Goal: Task Accomplishment & Management: Manage account settings

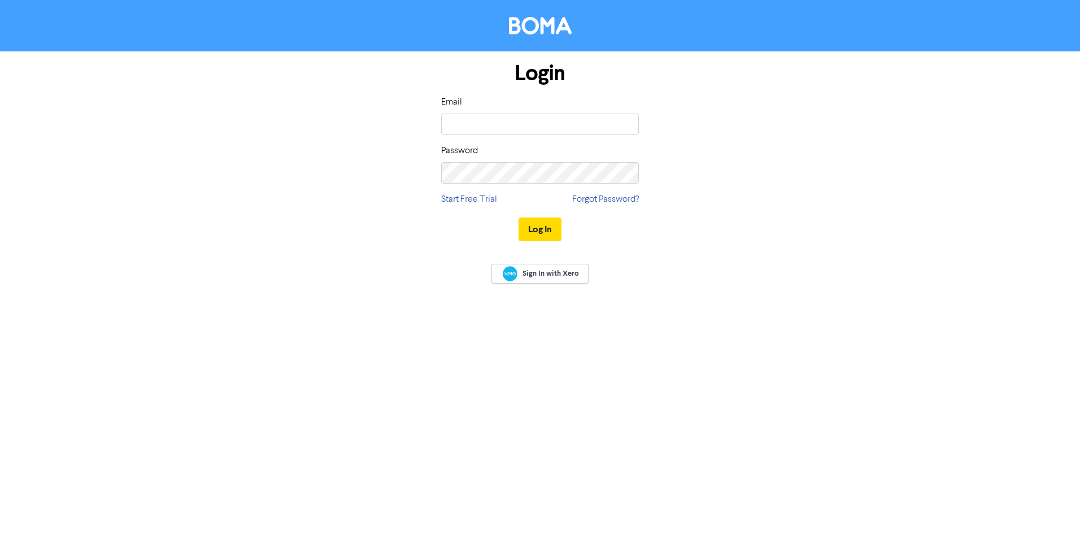
click at [527, 107] on div "Email" at bounding box center [540, 115] width 198 height 40
drag, startPoint x: 525, startPoint y: 117, endPoint x: 516, endPoint y: 116, distance: 8.6
click at [525, 117] on input "email" at bounding box center [540, 123] width 198 height 21
type input "[EMAIL_ADDRESS][DOMAIN_NAME]"
click at [540, 229] on button "Log In" at bounding box center [539, 229] width 43 height 24
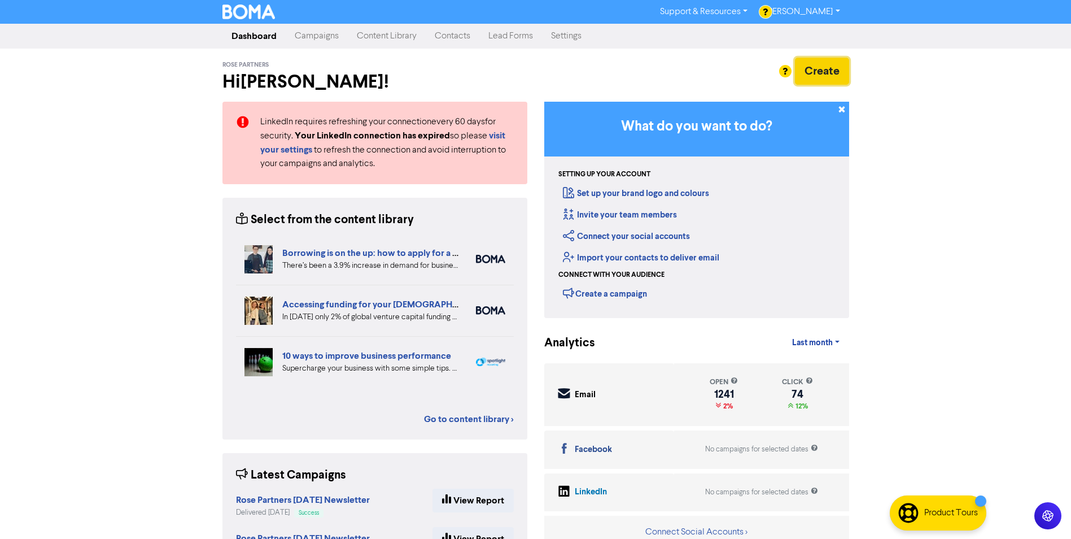
click at [823, 77] on button "Create" at bounding box center [822, 71] width 54 height 27
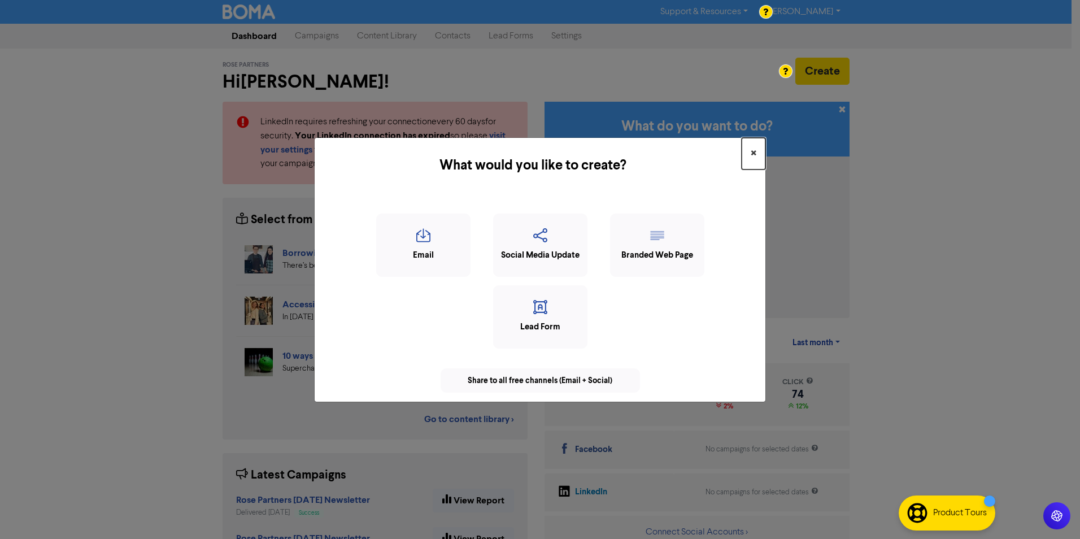
click at [755, 154] on span "×" at bounding box center [753, 153] width 6 height 17
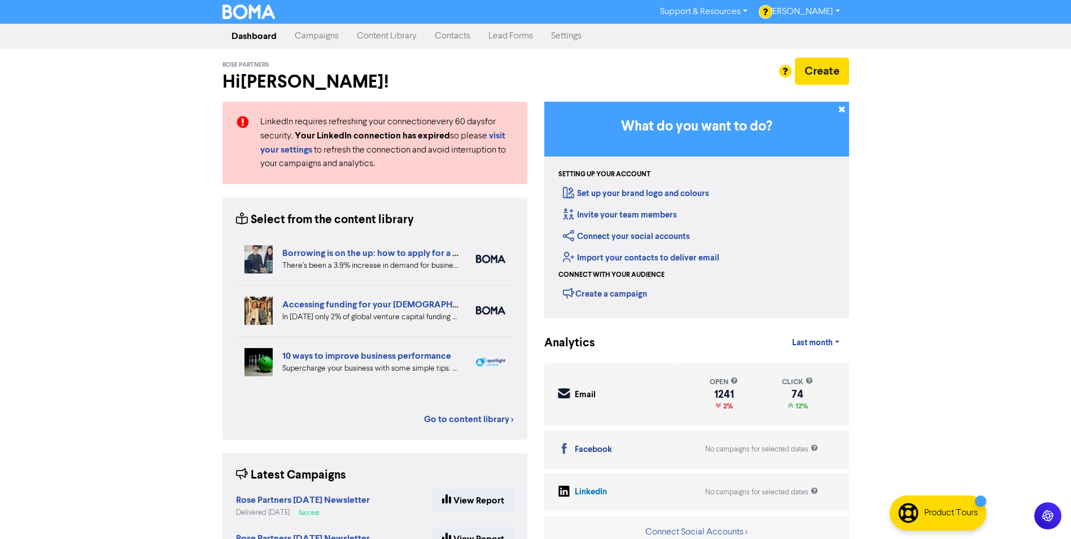
click at [323, 33] on link "Campaigns" at bounding box center [317, 36] width 62 height 23
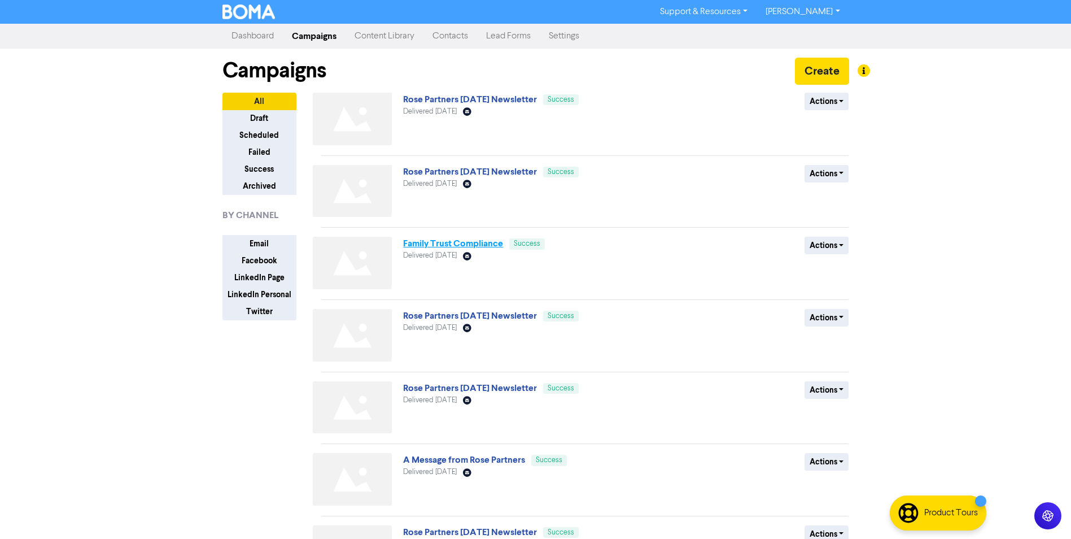
click at [488, 241] on link "Family Trust Compliance" at bounding box center [453, 243] width 100 height 11
click at [840, 243] on button "Actions" at bounding box center [827, 246] width 45 height 18
click at [469, 244] on link "Family Trust Compliance" at bounding box center [453, 243] width 100 height 11
click at [828, 103] on button "Actions" at bounding box center [827, 102] width 45 height 18
click at [736, 129] on div "Actions Duplicate Archive" at bounding box center [767, 121] width 182 height 57
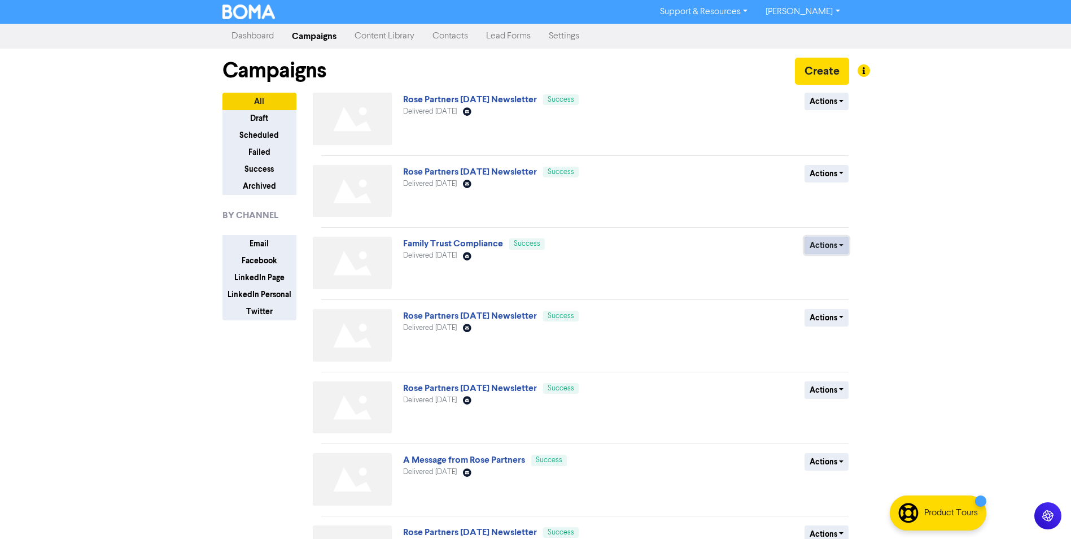
click at [830, 247] on button "Actions" at bounding box center [827, 246] width 45 height 18
click at [825, 268] on button "Duplicate" at bounding box center [849, 269] width 89 height 18
click at [835, 101] on button "Actions" at bounding box center [827, 102] width 45 height 18
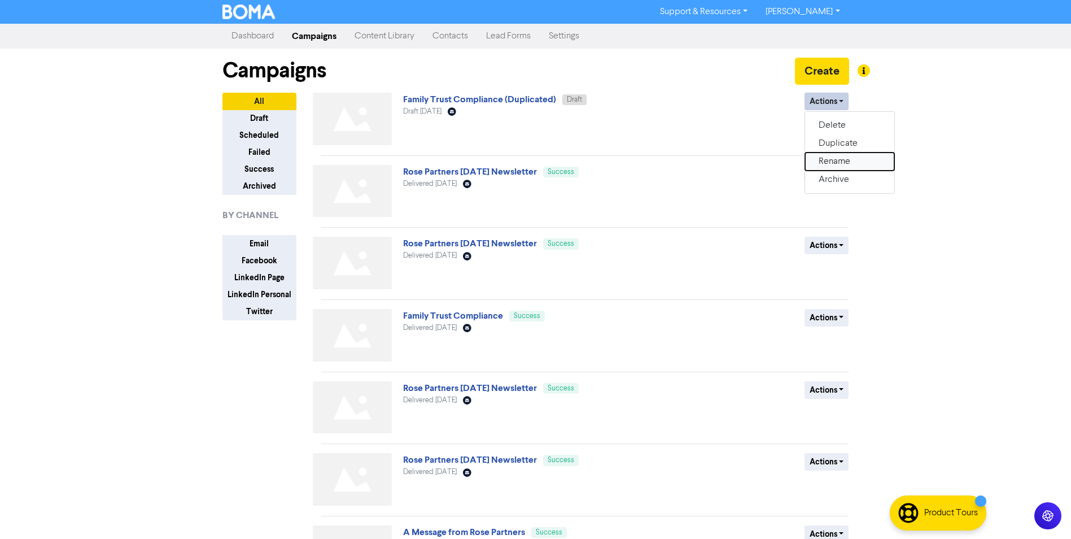
click at [845, 165] on button "Rename" at bounding box center [849, 161] width 89 height 18
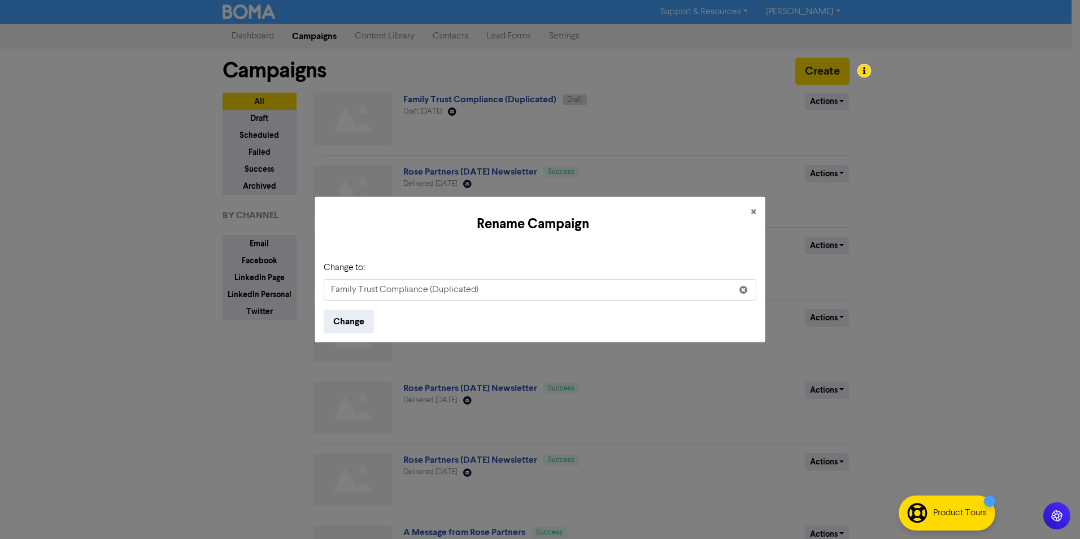
click at [496, 290] on input "Family Trust Compliance (Duplicated)" at bounding box center [540, 289] width 432 height 21
drag, startPoint x: 471, startPoint y: 291, endPoint x: 208, endPoint y: 291, distance: 263.1
click at [211, 291] on div "Rename Campaign × Change to: Family Trust Compliance (Duplicated) Change" at bounding box center [540, 269] width 1080 height 539
type input "Division 296 Superannuation Tax"
click at [357, 322] on button "Change" at bounding box center [349, 321] width 50 height 24
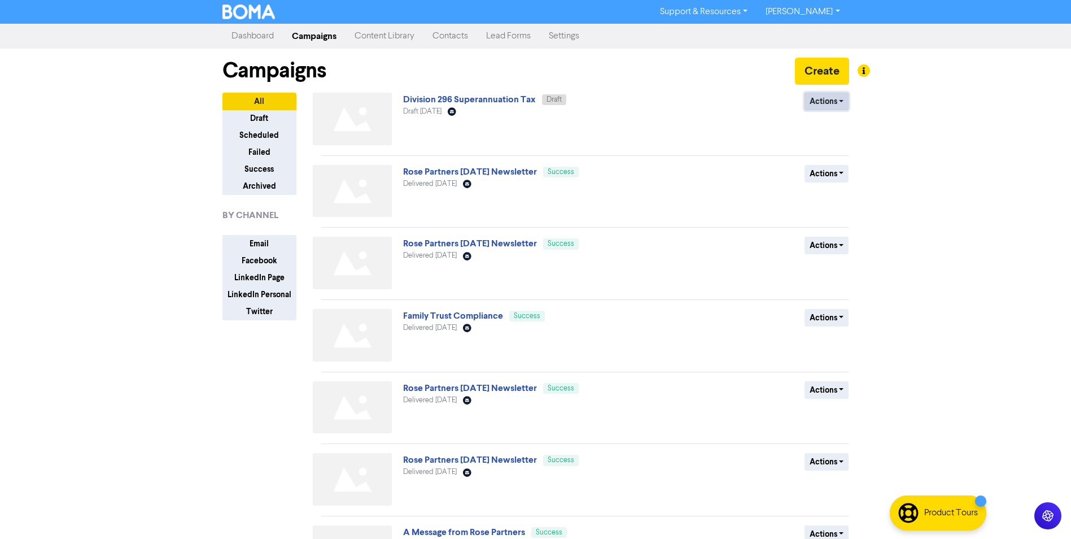
click at [825, 104] on button "Actions" at bounding box center [827, 102] width 45 height 18
click at [658, 127] on div "Division 296 Superannuation Tax Draft Draft [DATE] Email Created with Sketch." at bounding box center [539, 121] width 272 height 57
click at [453, 103] on link "Division 296 Superannuation Tax" at bounding box center [469, 99] width 133 height 11
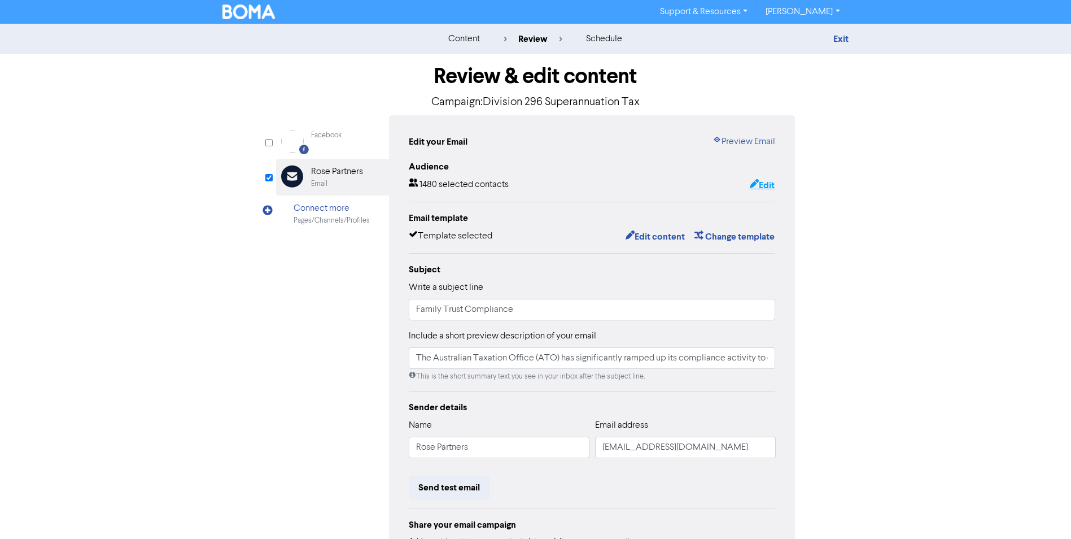
click at [773, 188] on button "Edit" at bounding box center [762, 185] width 26 height 15
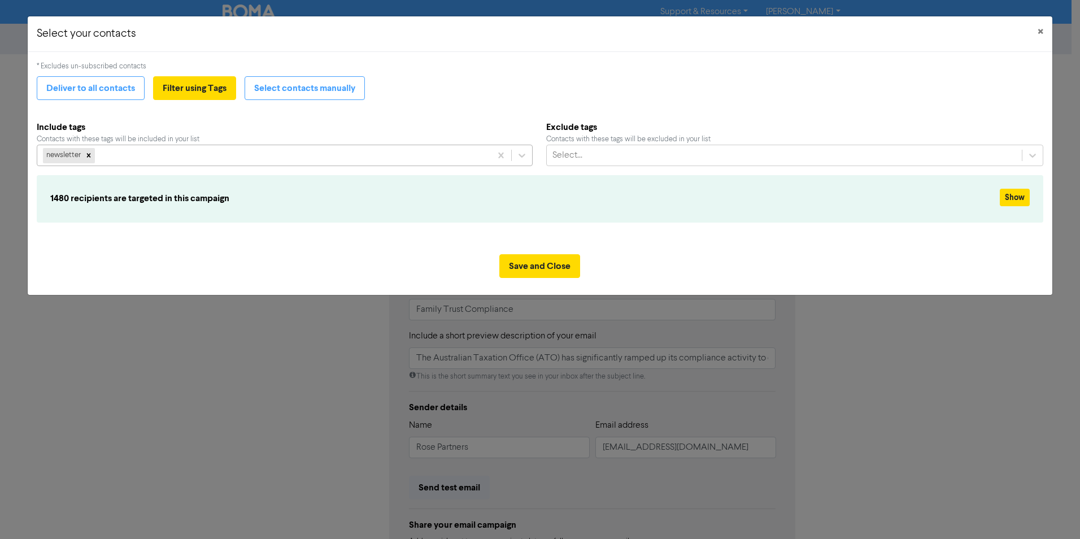
click at [122, 160] on div "newsletter" at bounding box center [263, 155] width 453 height 20
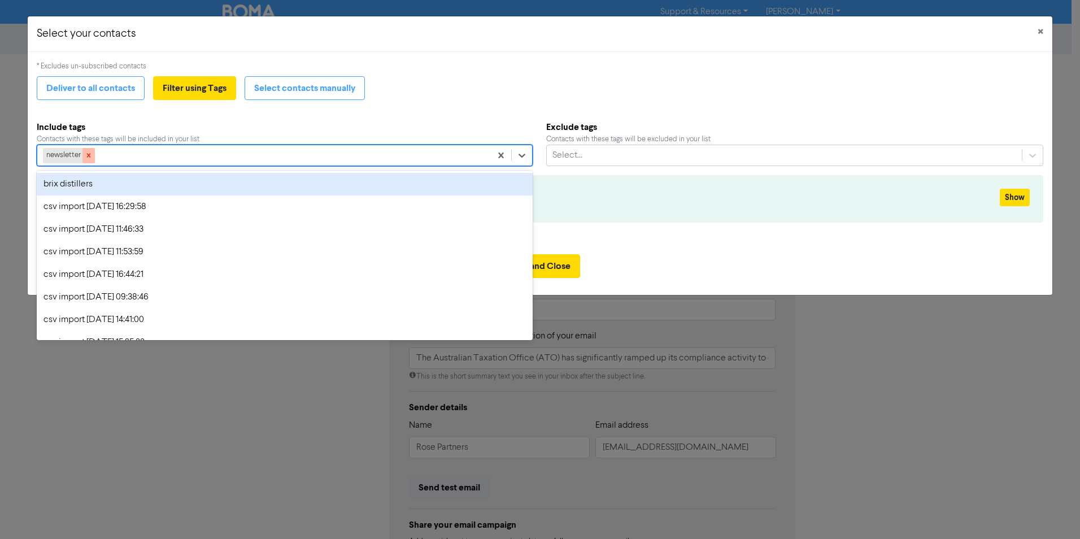
click at [92, 158] on icon at bounding box center [89, 155] width 8 height 8
click at [93, 154] on div "Select..." at bounding box center [274, 155] width 474 height 20
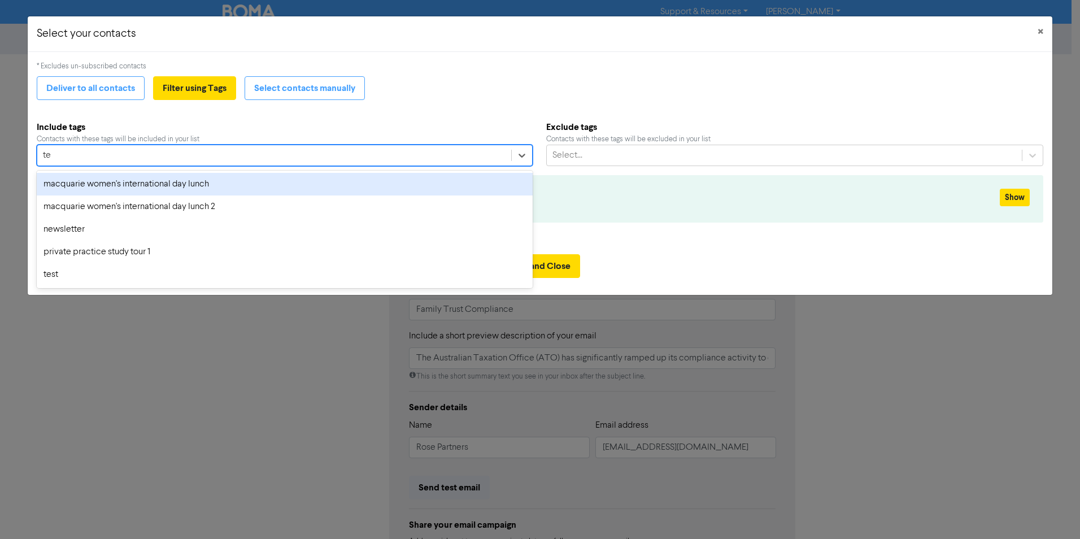
type input "tes"
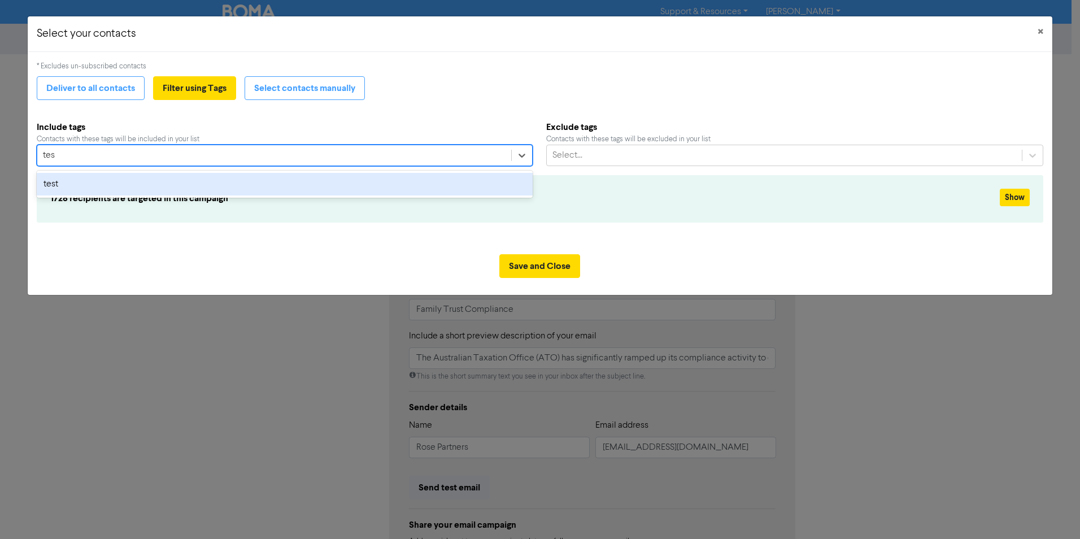
click at [82, 180] on div "test" at bounding box center [285, 184] width 496 height 23
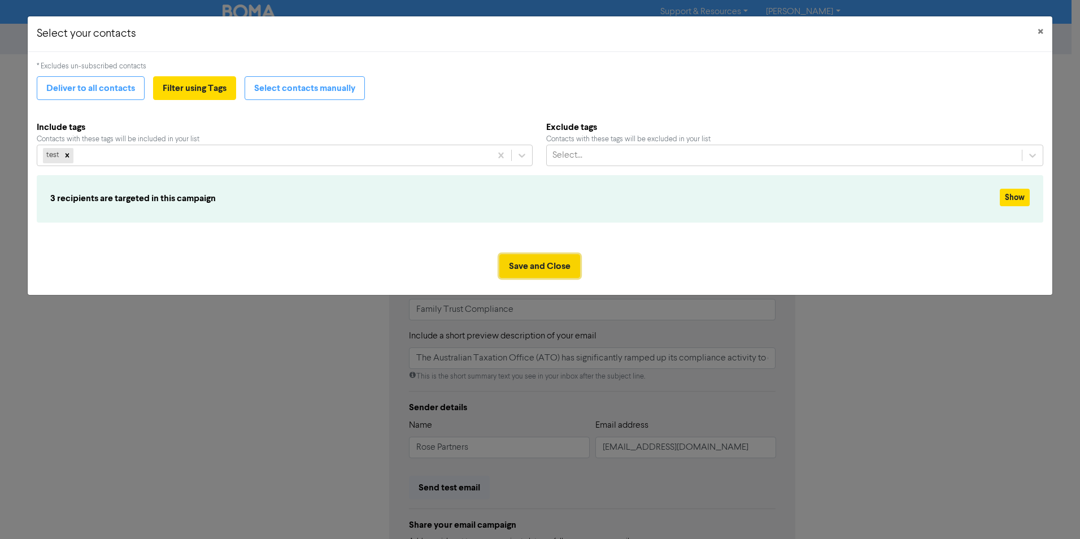
click at [549, 259] on button "Save and Close" at bounding box center [539, 266] width 81 height 24
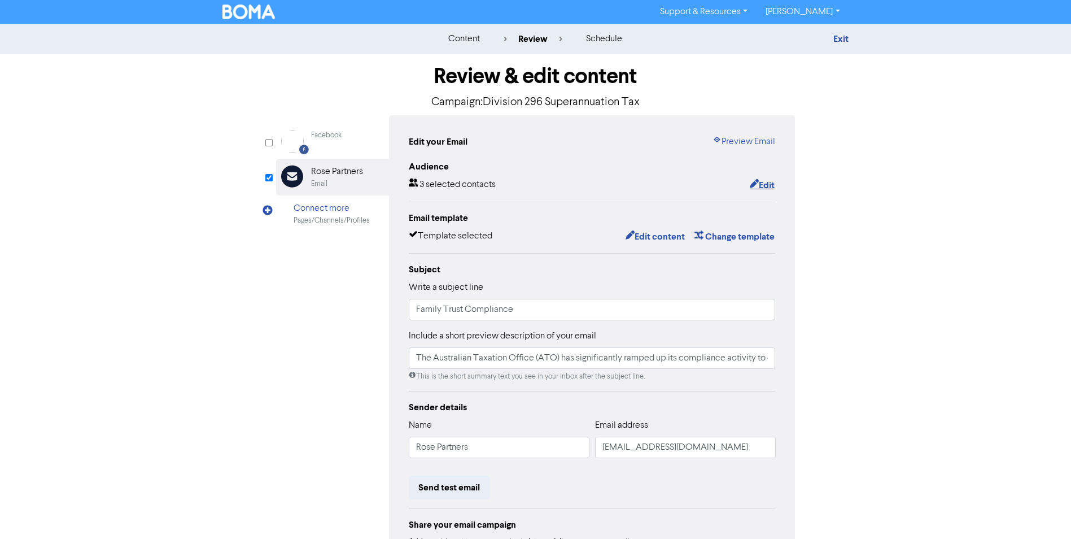
scroll to position [108, 0]
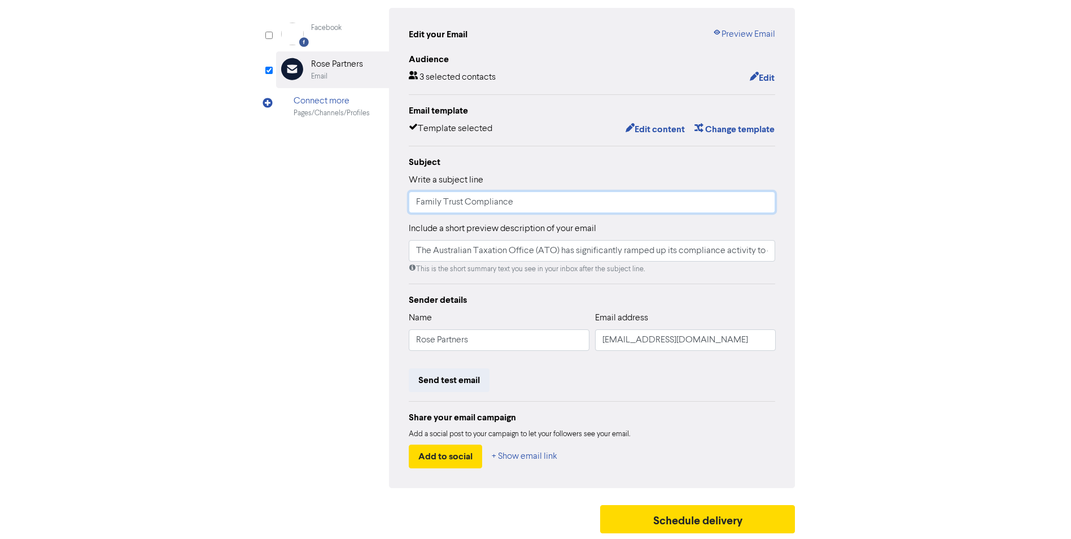
click at [538, 203] on input "Family Trust Compliance" at bounding box center [592, 201] width 367 height 21
drag, startPoint x: 534, startPoint y: 202, endPoint x: 341, endPoint y: 203, distance: 193.1
click at [341, 203] on div "Facebook Created with Sketch. Facebook Email Created with Sketch. Rose Partners…" at bounding box center [535, 248] width 519 height 480
drag, startPoint x: 522, startPoint y: 207, endPoint x: 522, endPoint y: 200, distance: 7.3
click at [522, 207] on input "Family Trust Compliance" at bounding box center [592, 201] width 367 height 21
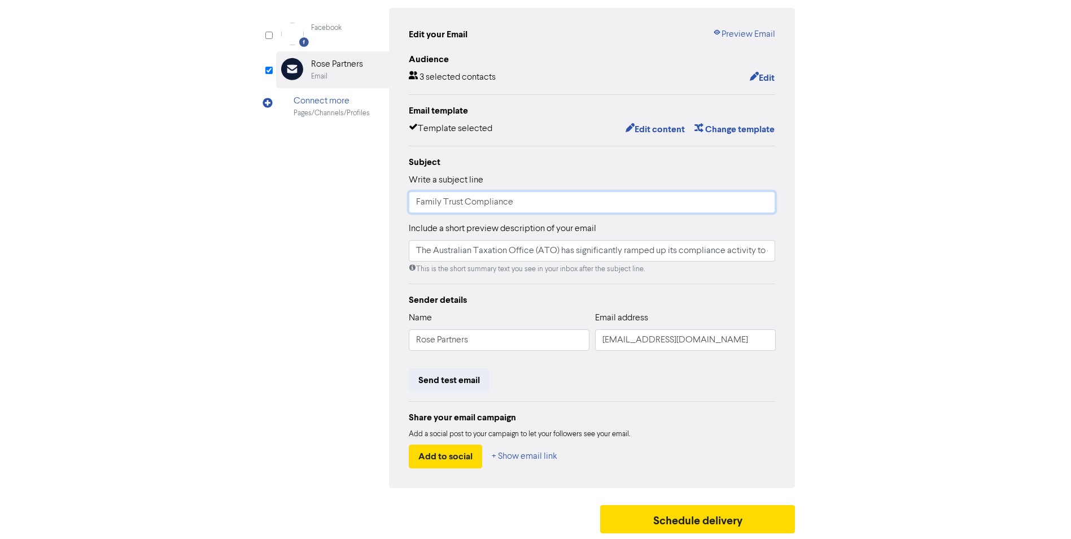
drag, startPoint x: 522, startPoint y: 200, endPoint x: 308, endPoint y: 198, distance: 214.0
click at [309, 198] on div "Facebook Created with Sketch. Facebook Email Created with Sketch. Rose Partners…" at bounding box center [535, 248] width 519 height 480
paste input "Division 296 Superannuation Tax"
type input "Division 296 Superannuation Tax"
click at [654, 126] on button "Edit content" at bounding box center [655, 129] width 60 height 15
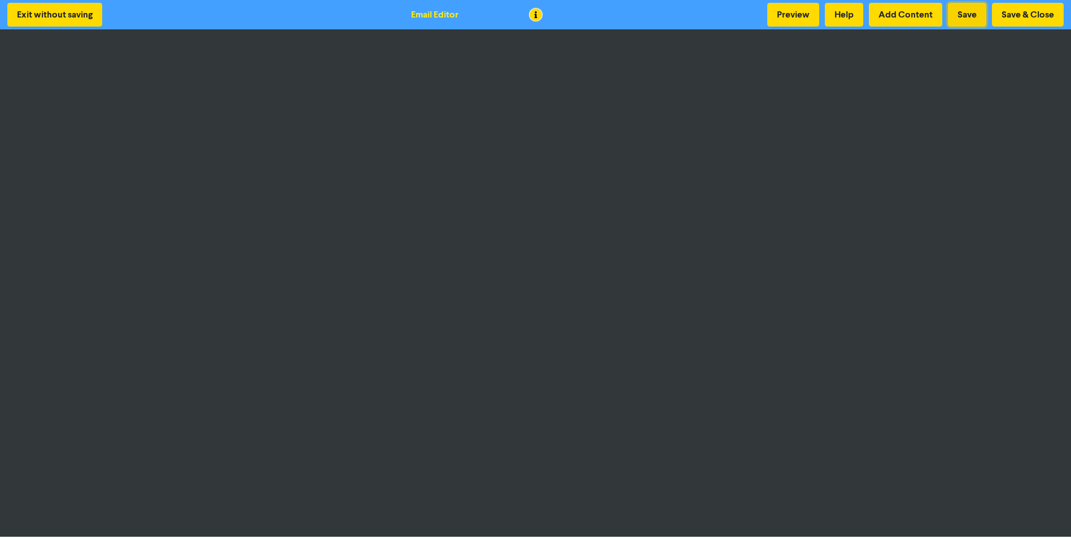
click at [971, 11] on button "Save" at bounding box center [967, 15] width 38 height 24
click at [967, 16] on button "Save" at bounding box center [967, 15] width 38 height 24
click at [967, 12] on button "Save" at bounding box center [967, 15] width 38 height 24
click at [964, 19] on button "Save" at bounding box center [967, 15] width 38 height 24
click at [1028, 11] on button "Save & Close" at bounding box center [1028, 15] width 72 height 24
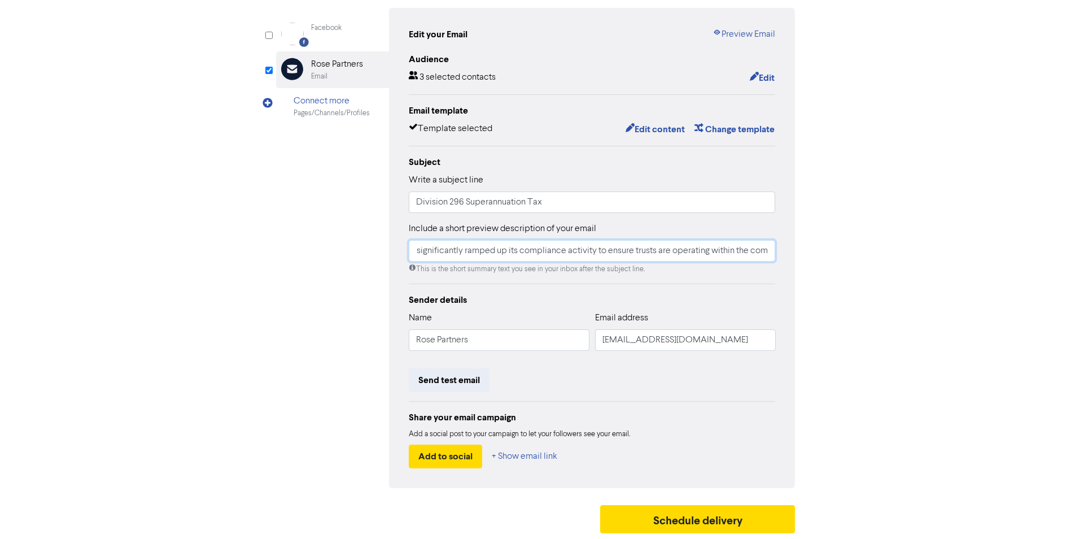
scroll to position [0, 199]
drag, startPoint x: 451, startPoint y: 253, endPoint x: 833, endPoint y: 248, distance: 382.8
click at [833, 248] on div "Review & edit content Campaign: Division 296 Superannuation Tax Facebook Create…" at bounding box center [536, 243] width 644 height 592
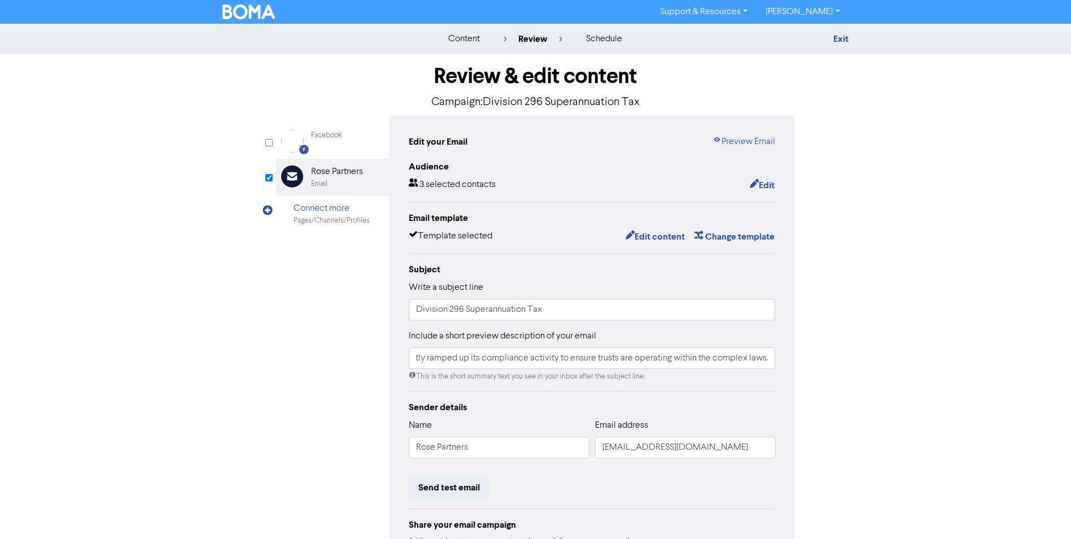
click at [466, 39] on div "content" at bounding box center [464, 39] width 32 height 14
click at [795, 13] on link "[PERSON_NAME]" at bounding box center [803, 12] width 92 height 18
click at [456, 38] on div "content" at bounding box center [464, 39] width 32 height 14
click at [475, 38] on div "content" at bounding box center [464, 39] width 32 height 14
click at [846, 35] on link "Exit" at bounding box center [840, 38] width 15 height 11
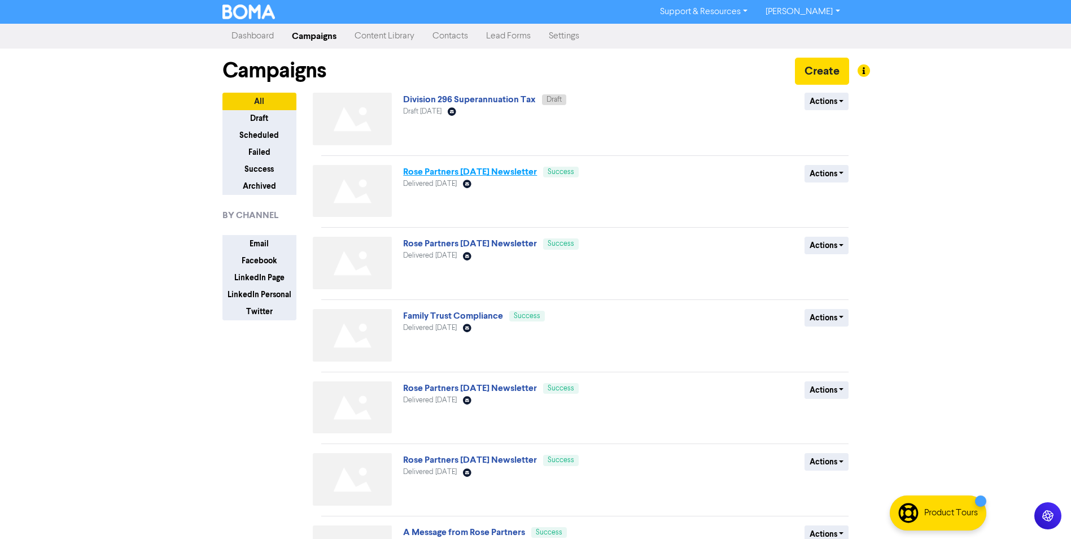
click at [513, 172] on link "Rose Partners [DATE] Newsletter" at bounding box center [470, 171] width 134 height 11
click at [501, 101] on link "Division 296 Superannuation Tax" at bounding box center [469, 99] width 133 height 11
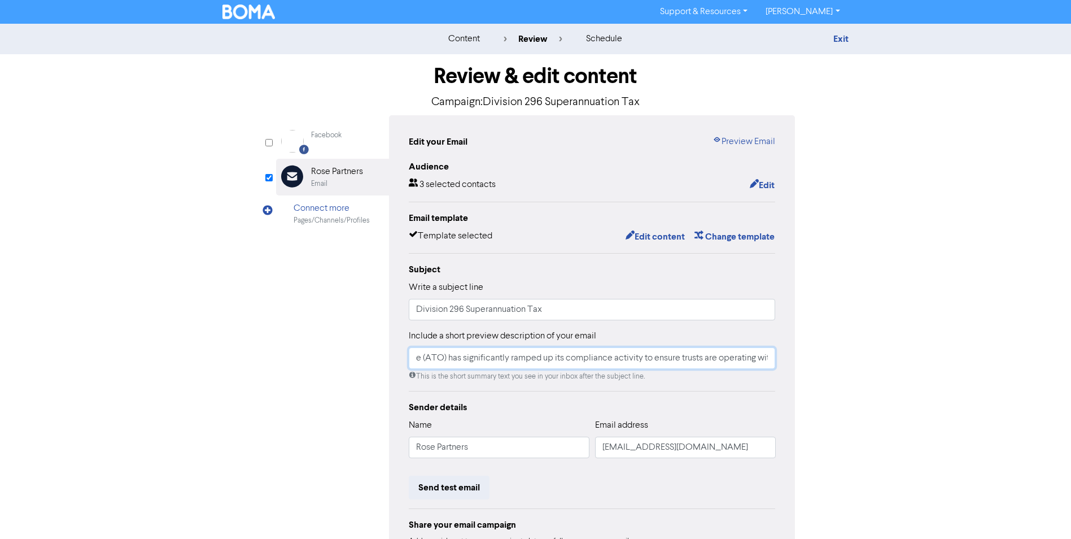
scroll to position [0, 199]
drag, startPoint x: 413, startPoint y: 359, endPoint x: 810, endPoint y: 359, distance: 396.9
click at [810, 359] on div "Review & edit content Campaign: Division 296 Superannuation Tax Facebook Create…" at bounding box center [536, 350] width 644 height 592
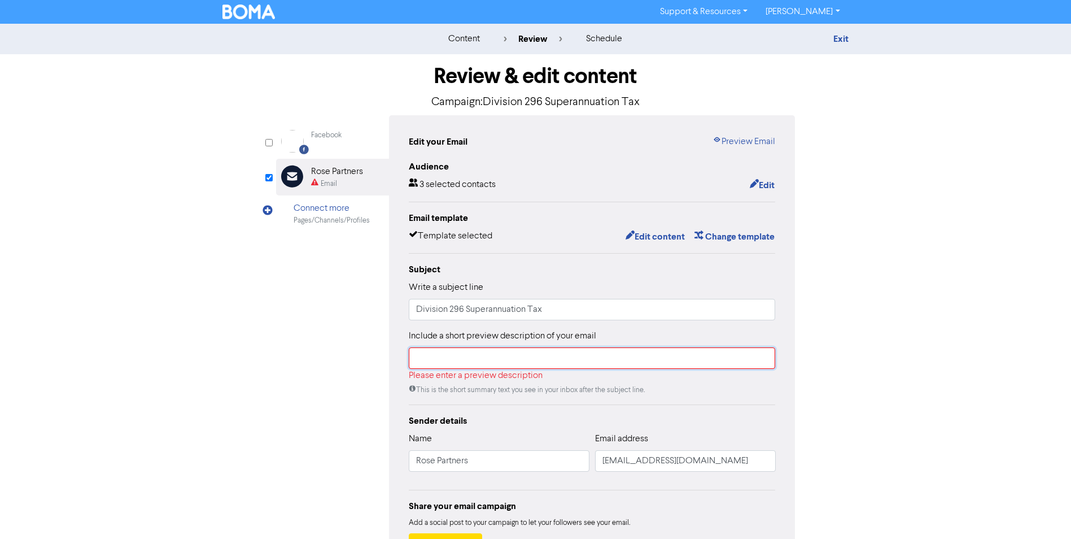
scroll to position [0, 0]
click at [899, 285] on div "content review schedule Exit Review & edit content Campaign: Division 296 Super…" at bounding box center [535, 326] width 1071 height 604
click at [670, 395] on div "This is the short summary text you see in your inbox after the subject line." at bounding box center [592, 390] width 367 height 11
drag, startPoint x: 585, startPoint y: 368, endPoint x: 609, endPoint y: 361, distance: 24.7
click at [585, 368] on input "text" at bounding box center [592, 357] width 367 height 21
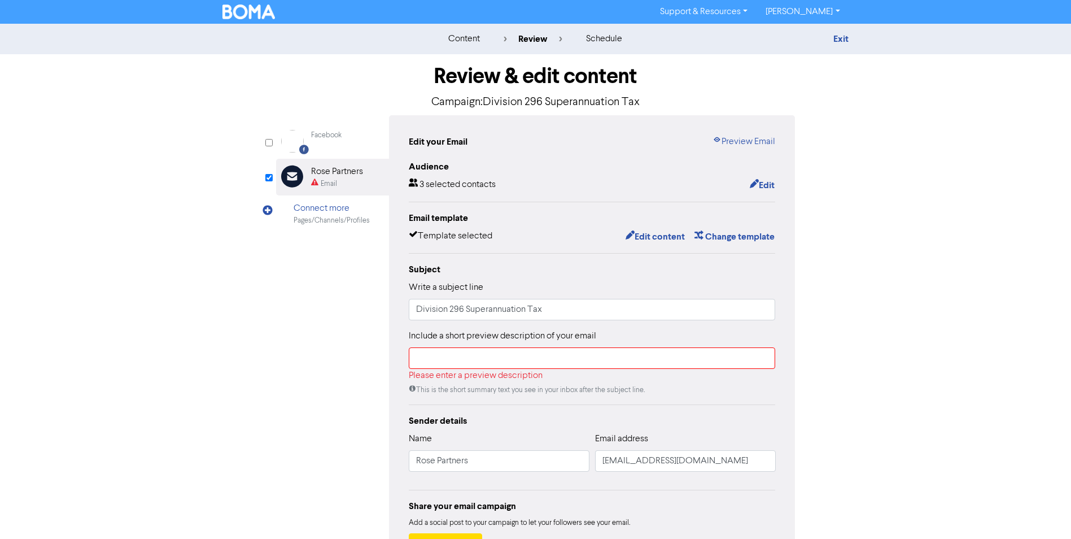
click at [697, 392] on div "This is the short summary text you see in your inbox after the subject line." at bounding box center [592, 390] width 367 height 11
click at [457, 356] on input "text" at bounding box center [592, 357] width 367 height 21
paste input "The government has announced several key adjustments to the proposed Division 2…"
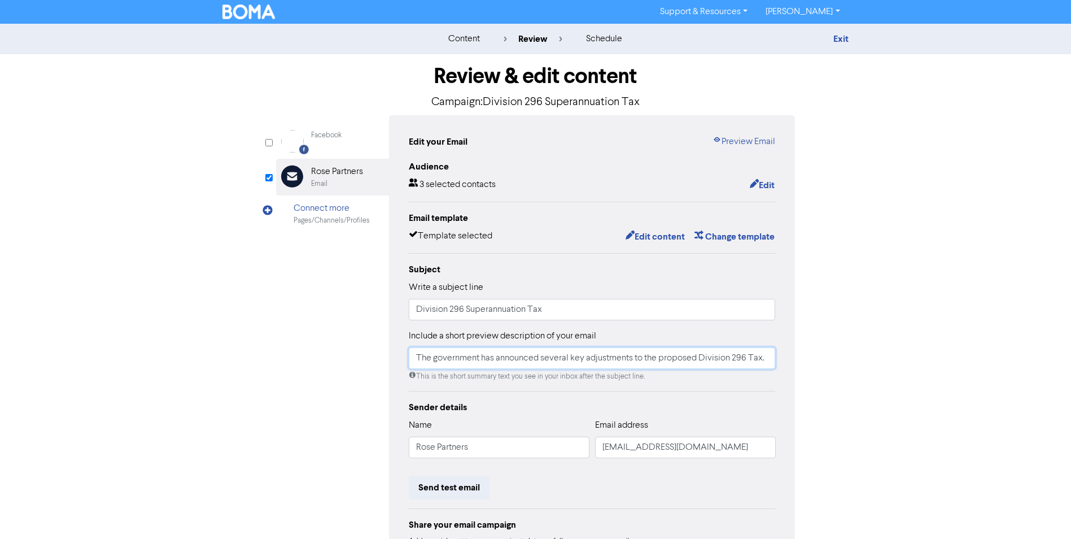
scroll to position [56, 0]
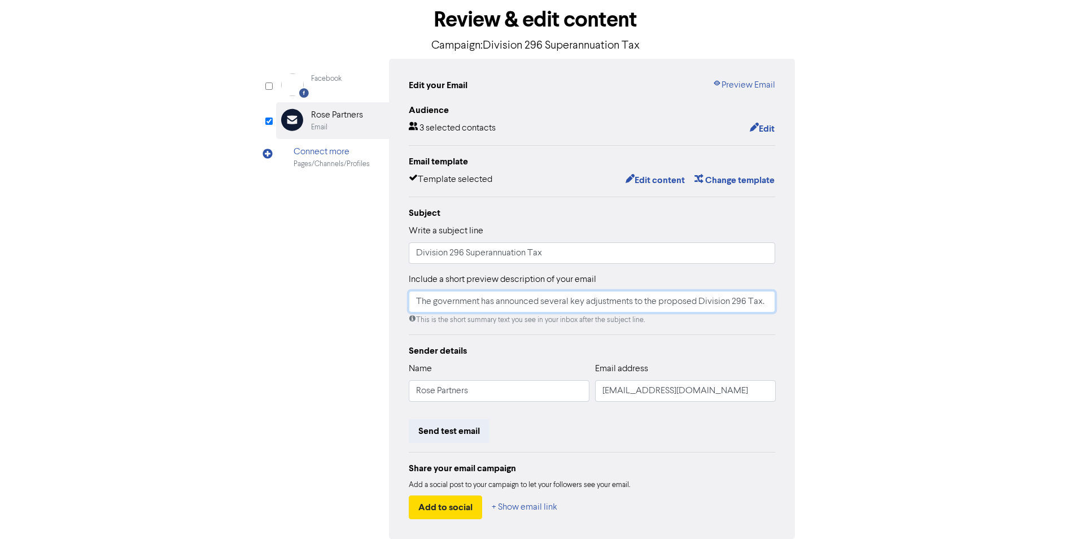
type input "The government has announced several key adjustments to the proposed Division 2…"
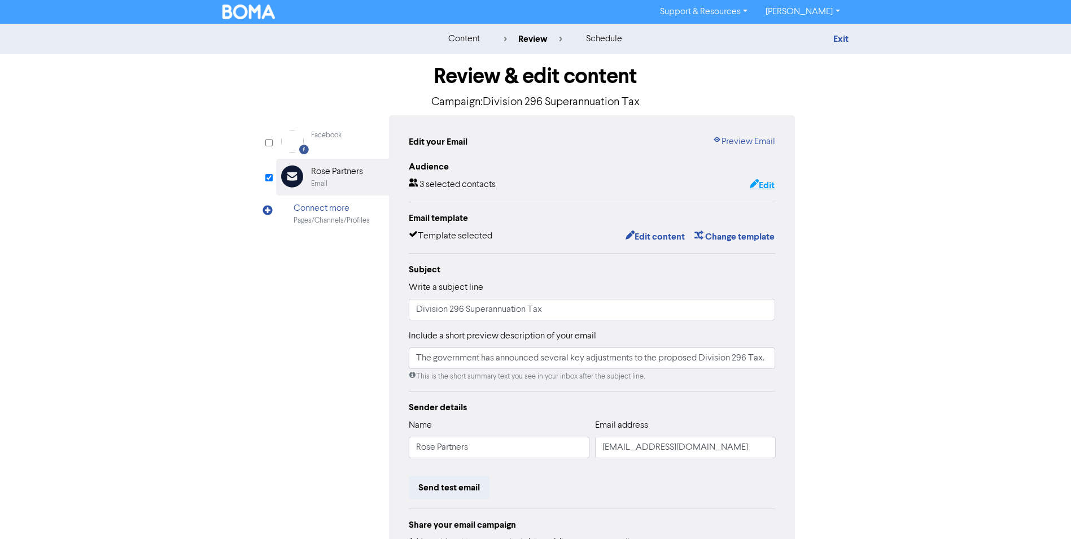
click at [761, 187] on button "Edit" at bounding box center [762, 185] width 26 height 15
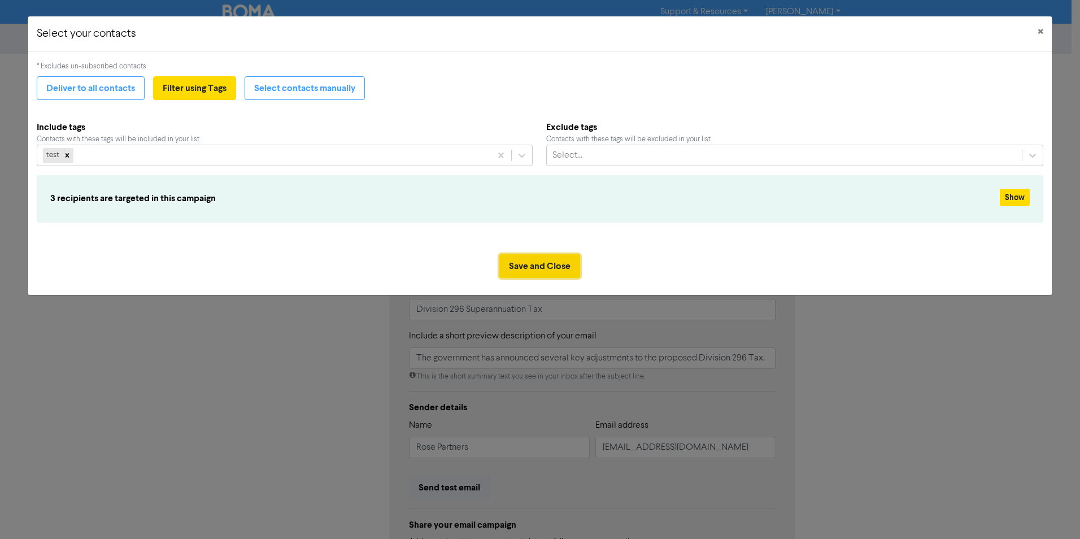
click at [545, 262] on button "Save and Close" at bounding box center [539, 266] width 81 height 24
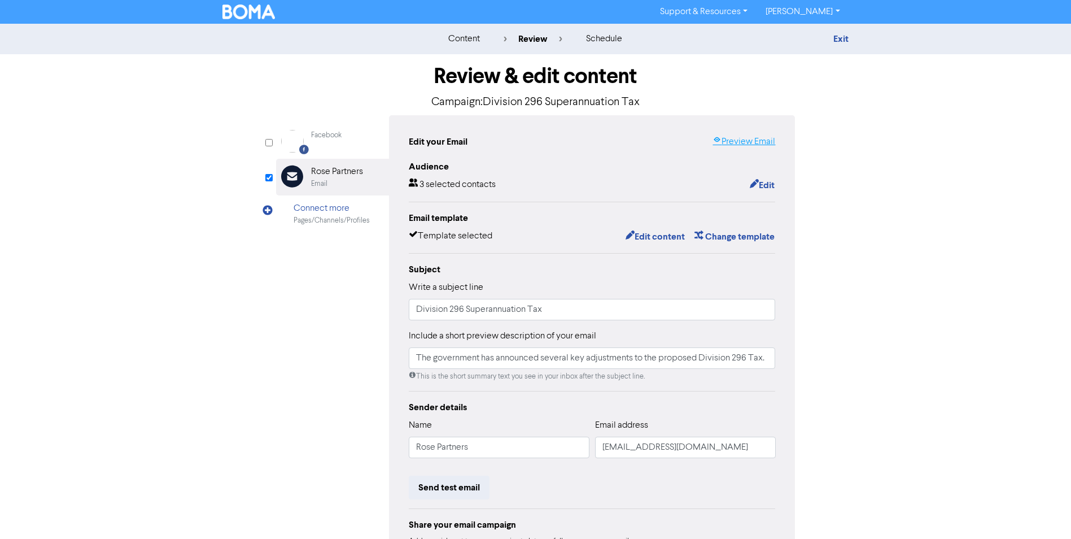
click at [752, 139] on link "Preview Email" at bounding box center [744, 142] width 63 height 14
click at [842, 39] on link "Exit" at bounding box center [840, 38] width 15 height 11
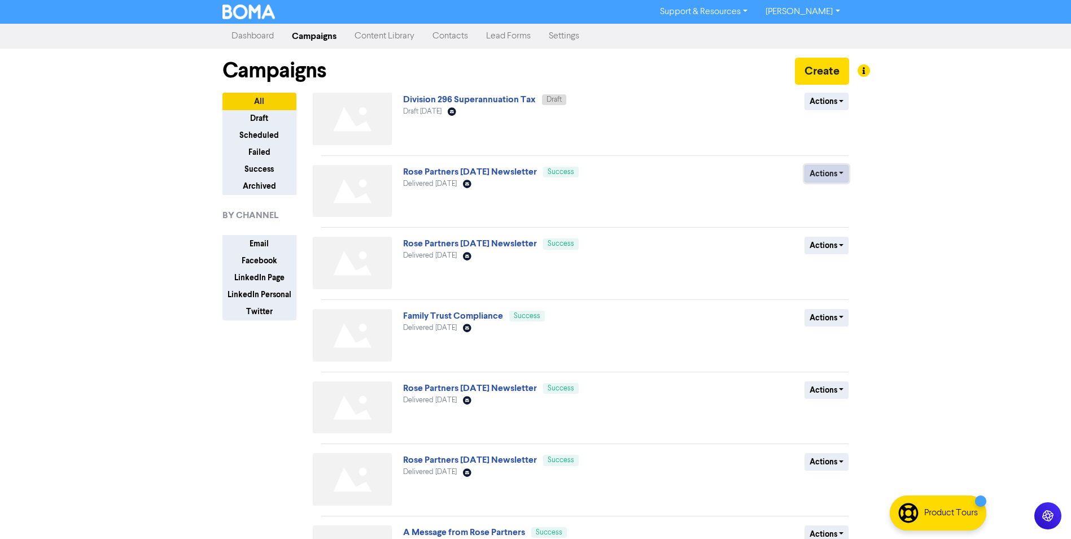
click at [829, 176] on button "Actions" at bounding box center [827, 174] width 45 height 18
click at [537, 173] on link "Rose Partners [DATE] Newsletter" at bounding box center [470, 171] width 134 height 11
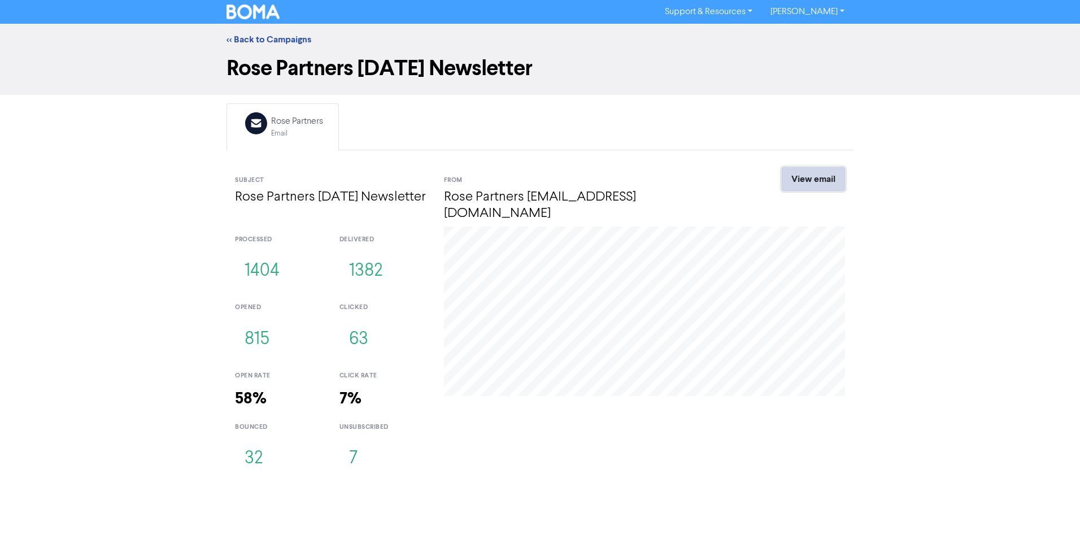
click at [812, 178] on link "View email" at bounding box center [812, 179] width 63 height 24
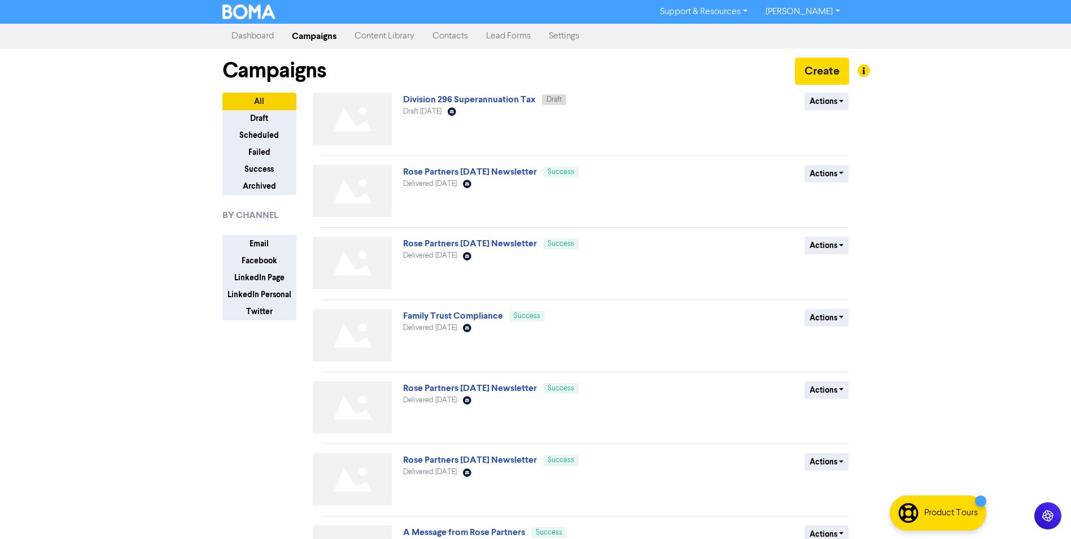
click at [710, 94] on div at bounding box center [535, 269] width 1071 height 539
click at [474, 318] on link "Family Trust Compliance" at bounding box center [453, 315] width 100 height 11
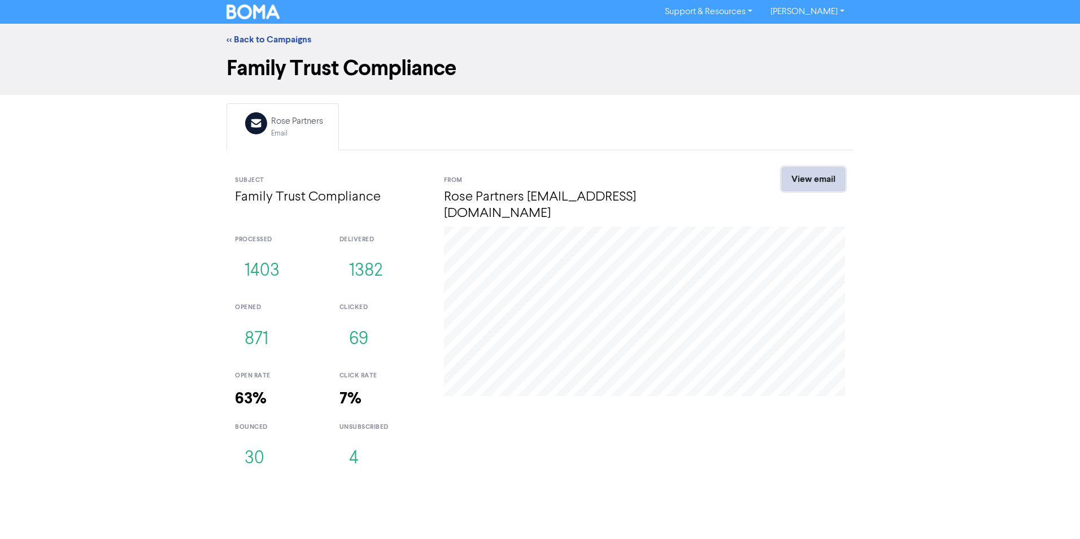
click at [825, 182] on link "View email" at bounding box center [812, 179] width 63 height 24
click at [271, 40] on link "<< Back to Campaigns" at bounding box center [268, 39] width 85 height 11
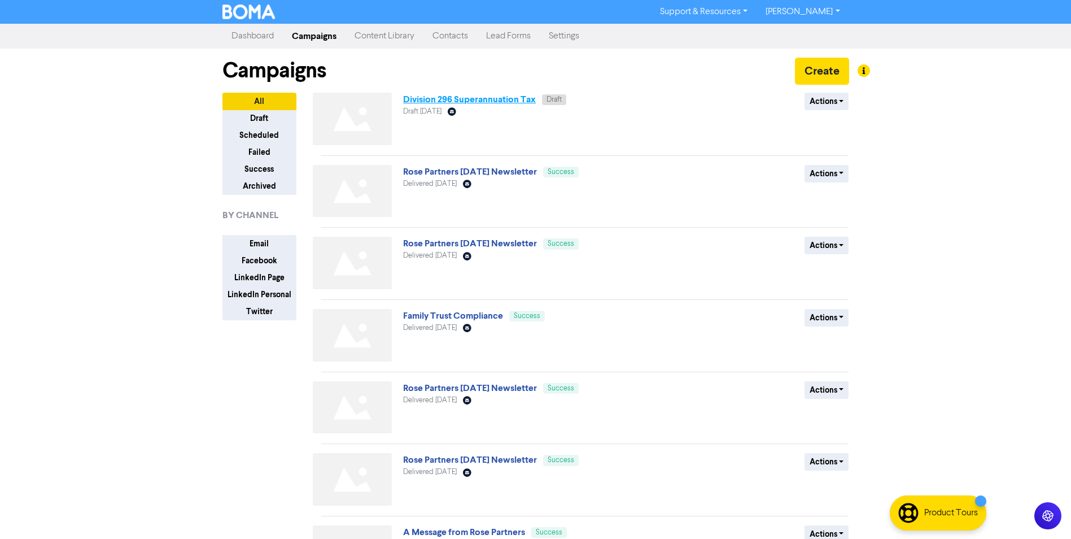
click at [501, 99] on link "Division 296 Superannuation Tax" at bounding box center [469, 99] width 133 height 11
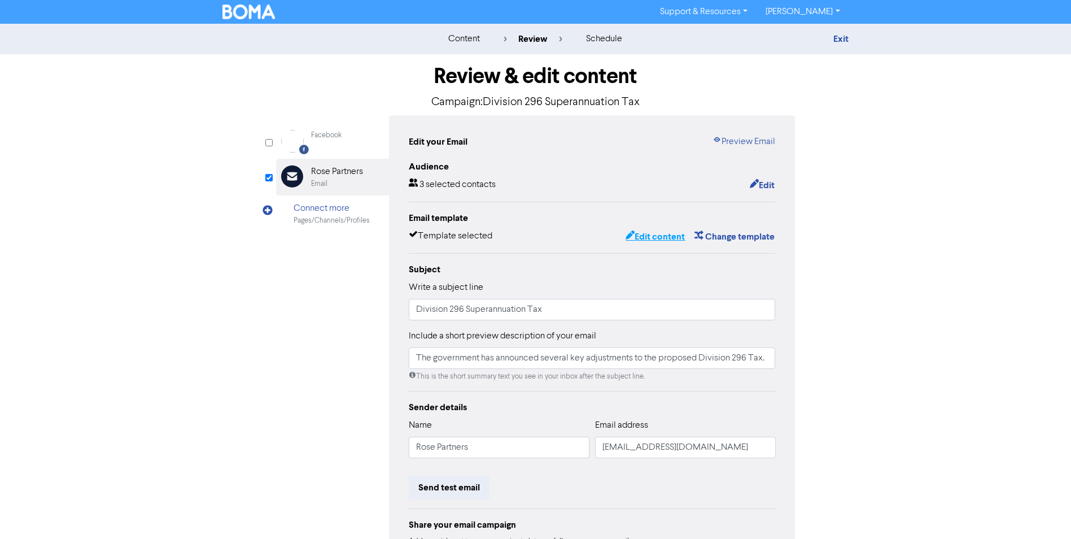
click at [649, 238] on button "Edit content" at bounding box center [655, 236] width 60 height 15
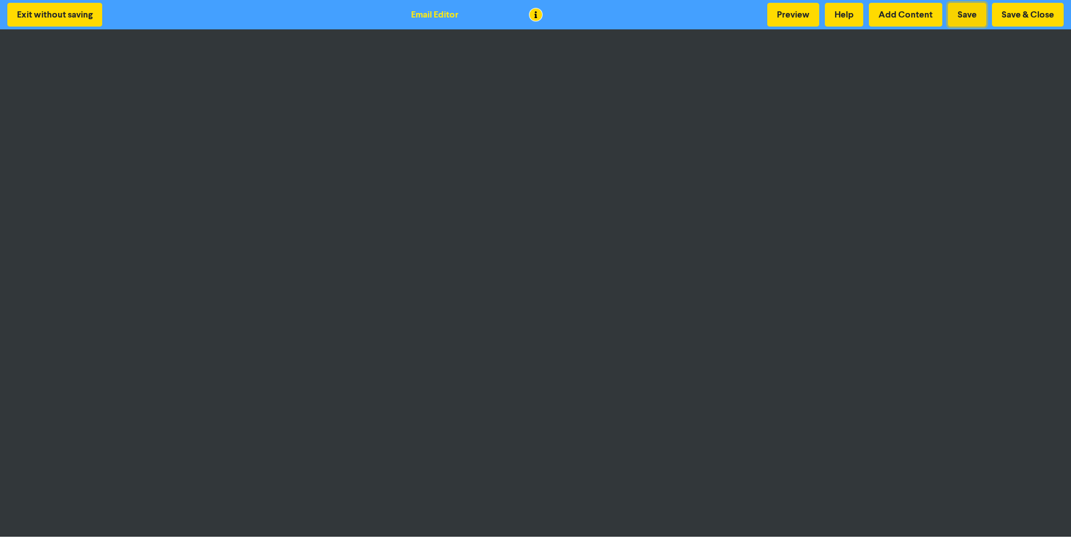
click at [972, 11] on button "Save" at bounding box center [967, 15] width 38 height 24
click at [960, 14] on button "Save" at bounding box center [967, 15] width 38 height 24
click at [1020, 17] on button "Save & Close" at bounding box center [1028, 15] width 72 height 24
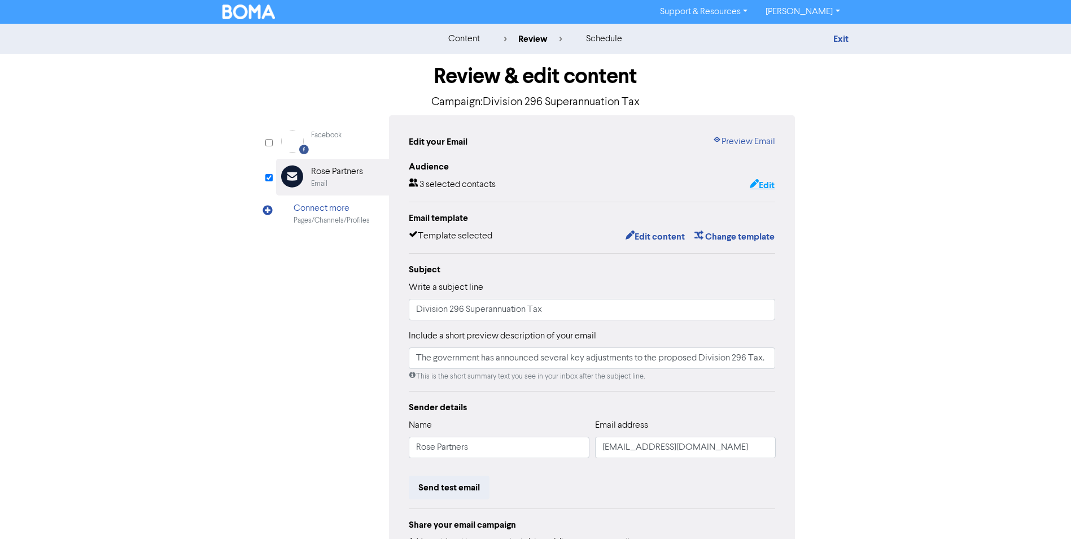
click at [766, 190] on button "Edit" at bounding box center [762, 185] width 26 height 15
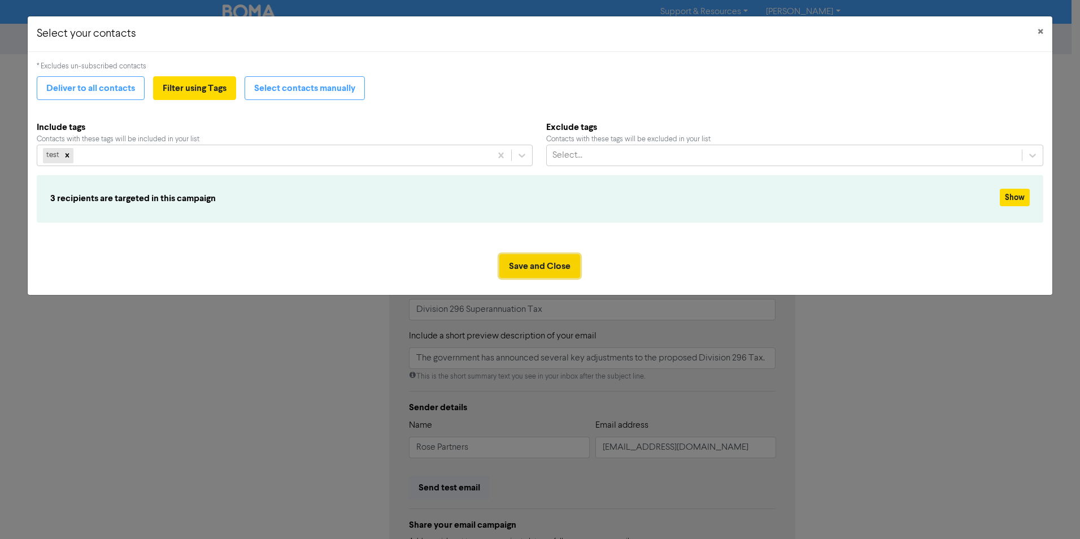
click at [521, 261] on button "Save and Close" at bounding box center [539, 266] width 81 height 24
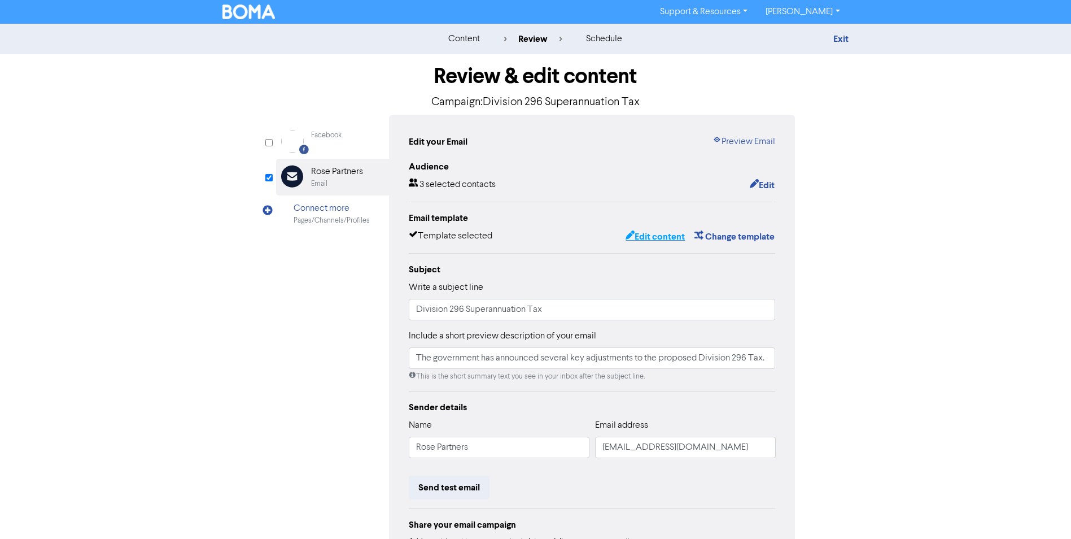
click at [664, 236] on button "Edit content" at bounding box center [655, 236] width 60 height 15
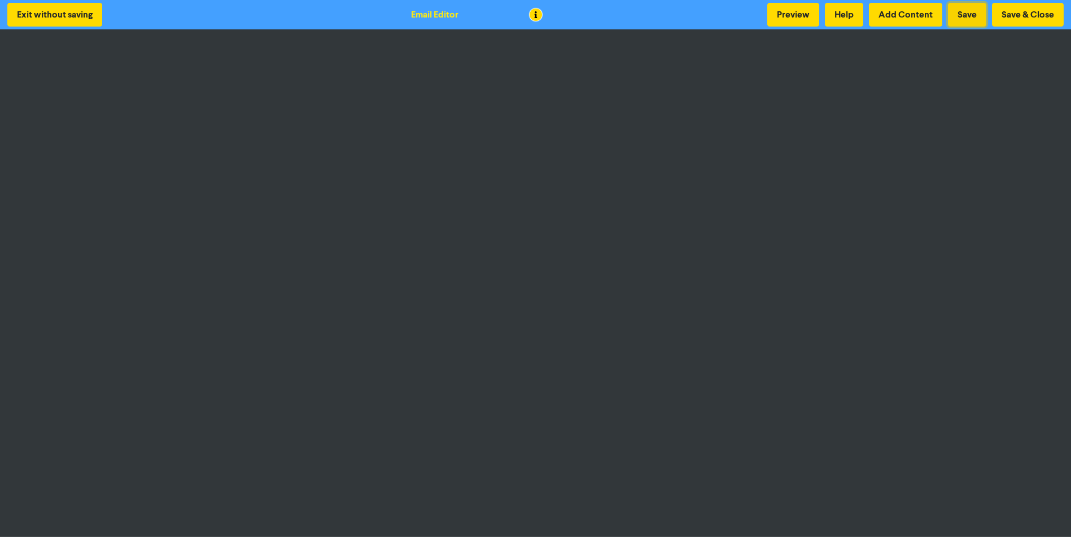
click at [971, 15] on button "Save" at bounding box center [967, 15] width 38 height 24
click at [1028, 14] on button "Save & Close" at bounding box center [1028, 15] width 72 height 24
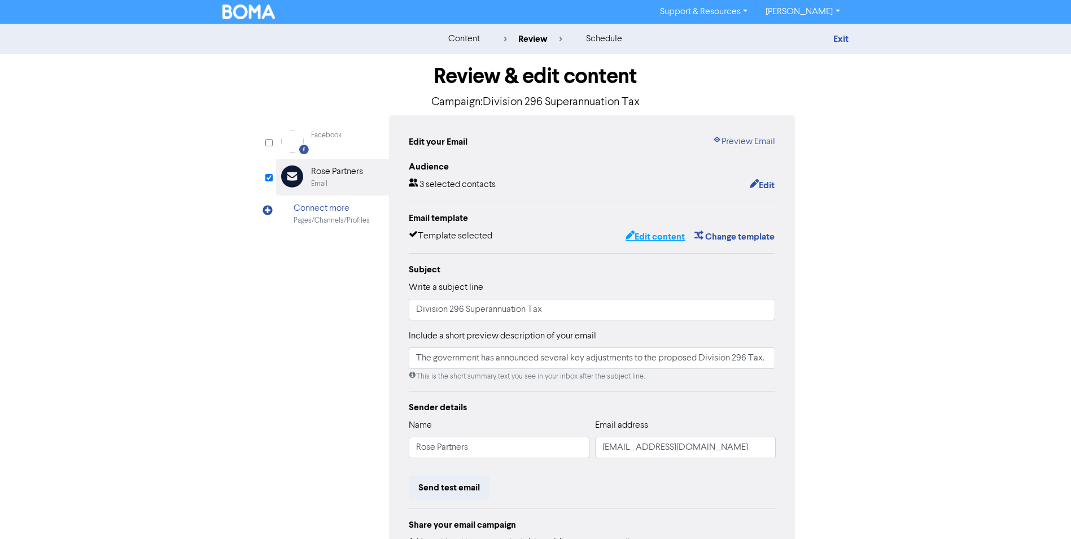
click at [664, 241] on button "Edit content" at bounding box center [655, 236] width 60 height 15
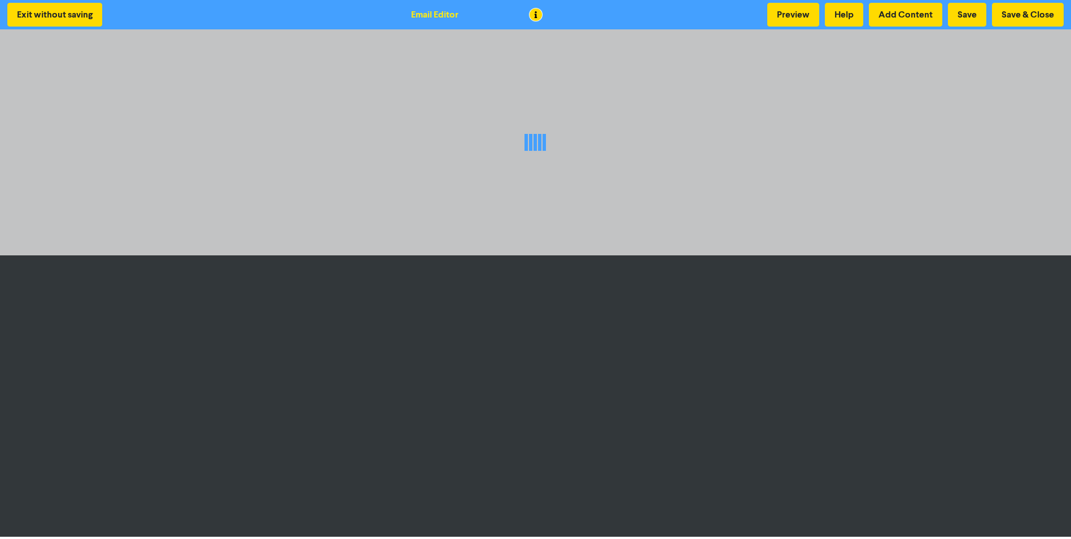
scroll to position [1, 0]
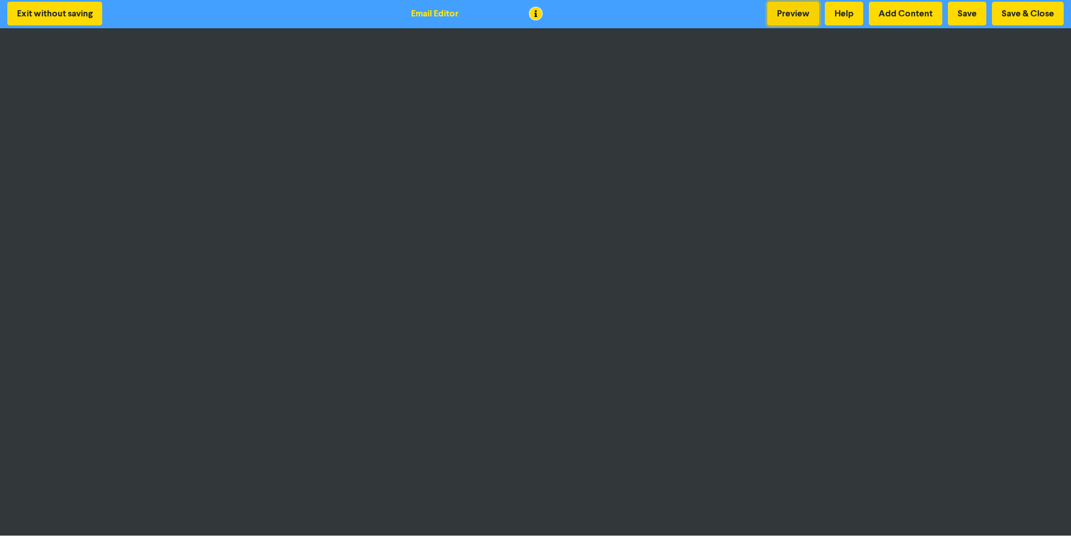
click at [793, 11] on button "Preview" at bounding box center [793, 14] width 52 height 24
click at [1026, 12] on button "Save & Close" at bounding box center [1028, 14] width 72 height 24
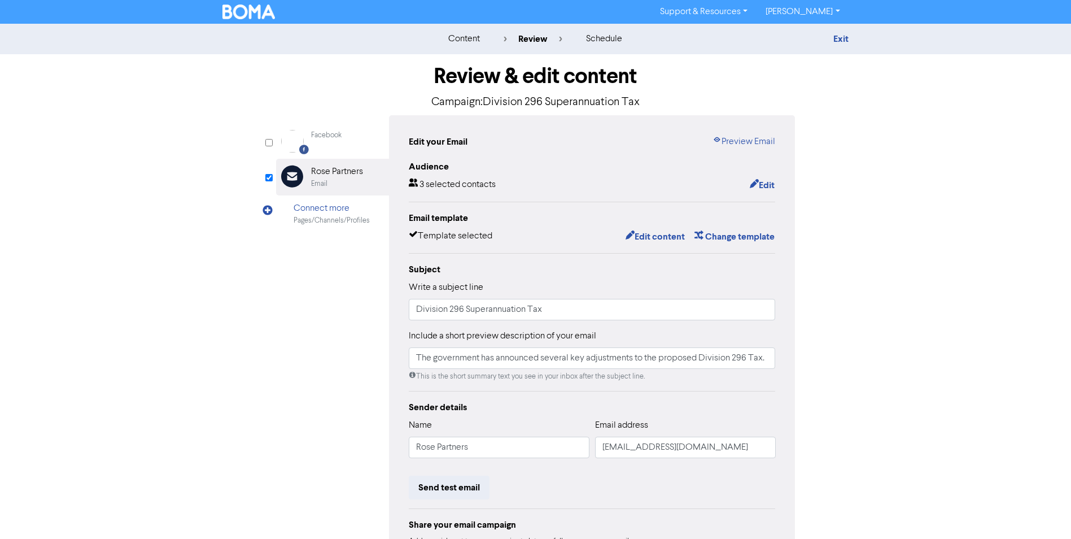
click at [802, 12] on link "[PERSON_NAME]" at bounding box center [803, 12] width 92 height 18
click at [796, 37] on button "Log Out" at bounding box center [801, 34] width 89 height 14
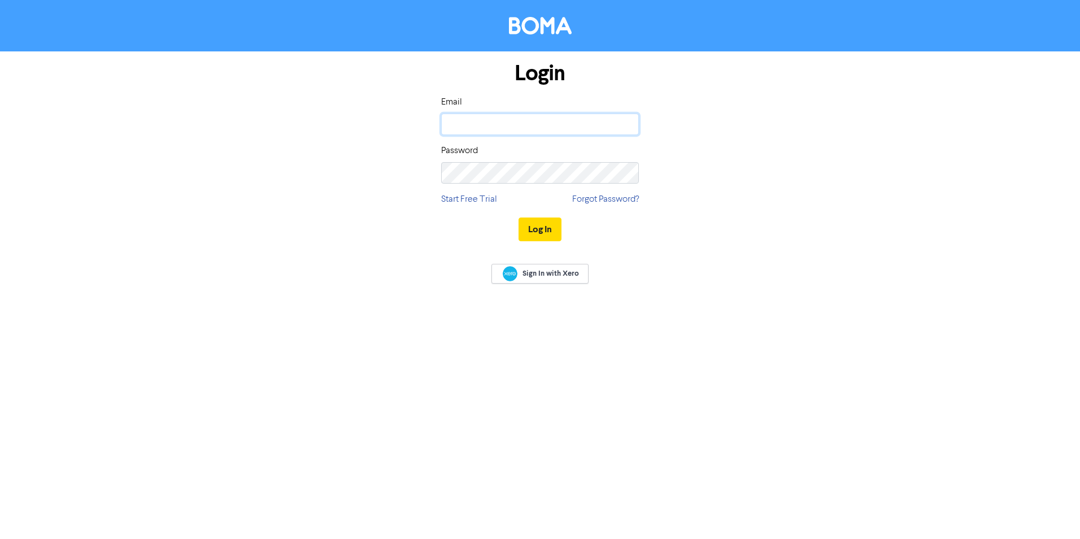
click at [535, 119] on input "email" at bounding box center [540, 123] width 198 height 21
type input "[EMAIL_ADDRESS][DOMAIN_NAME]"
click at [518, 217] on button "Log In" at bounding box center [539, 229] width 43 height 24
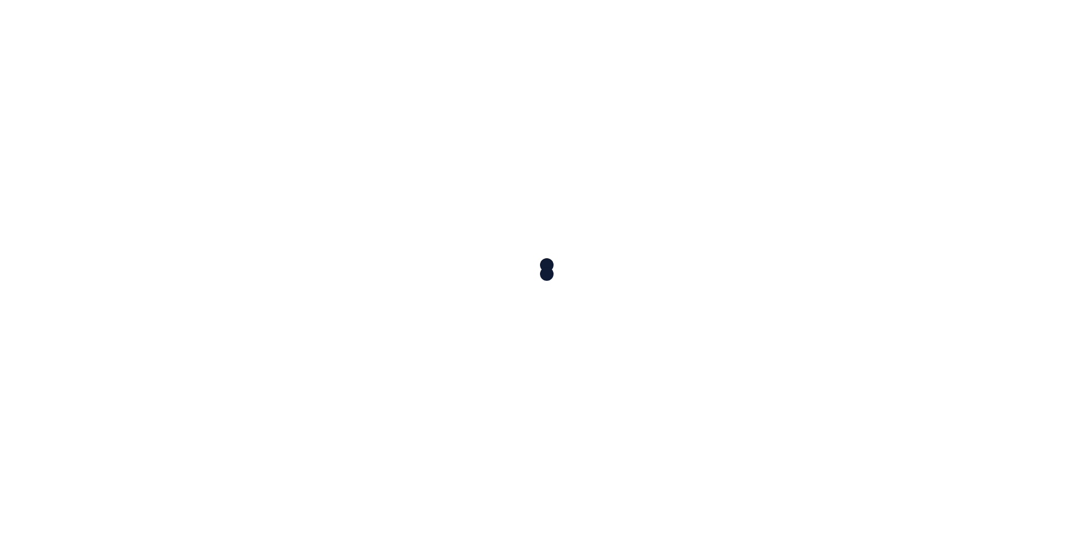
click at [545, 227] on div at bounding box center [540, 269] width 1080 height 539
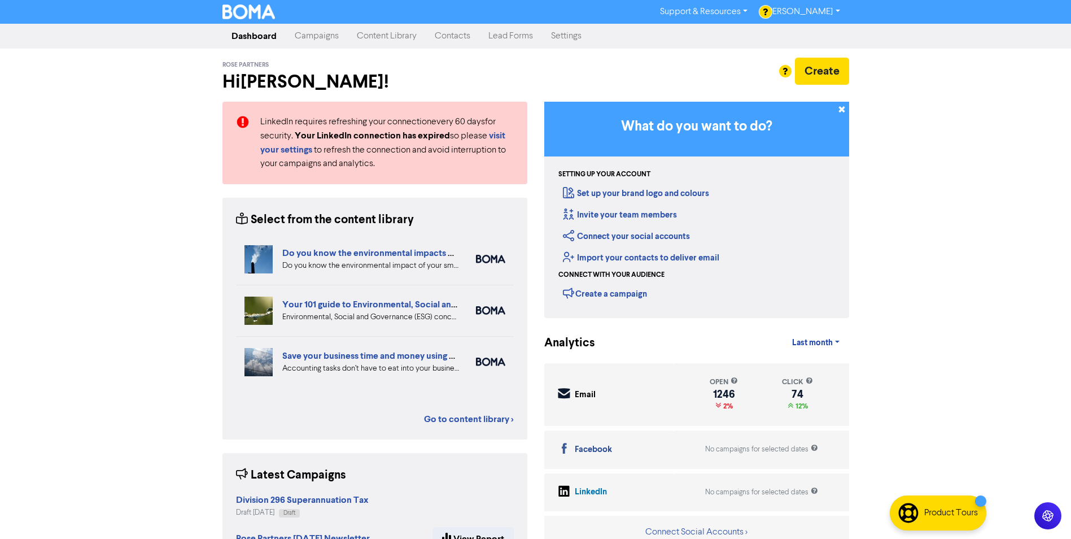
click at [317, 31] on link "Campaigns" at bounding box center [317, 36] width 62 height 23
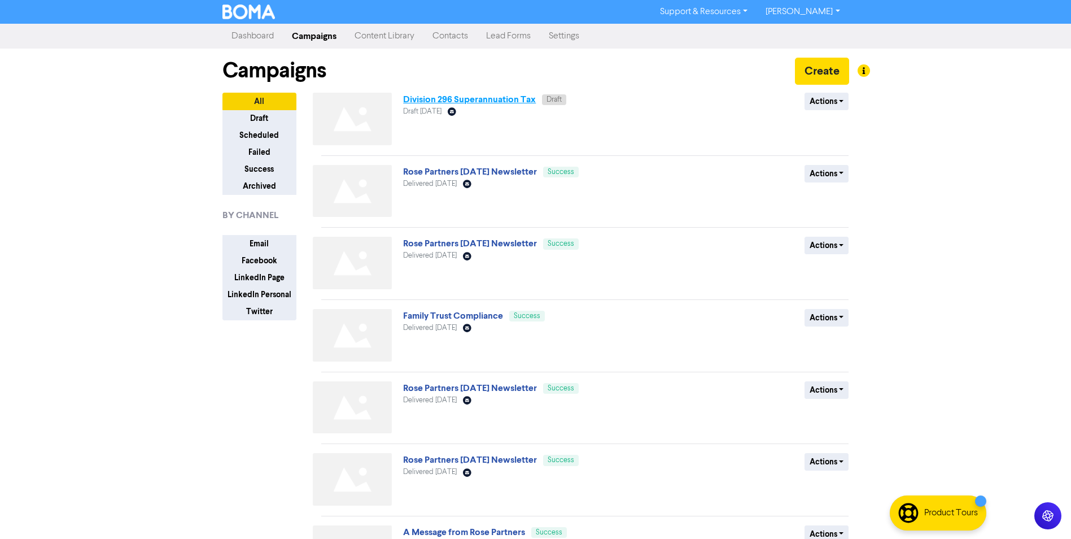
click at [483, 99] on link "Division 296 Superannuation Tax" at bounding box center [469, 99] width 133 height 11
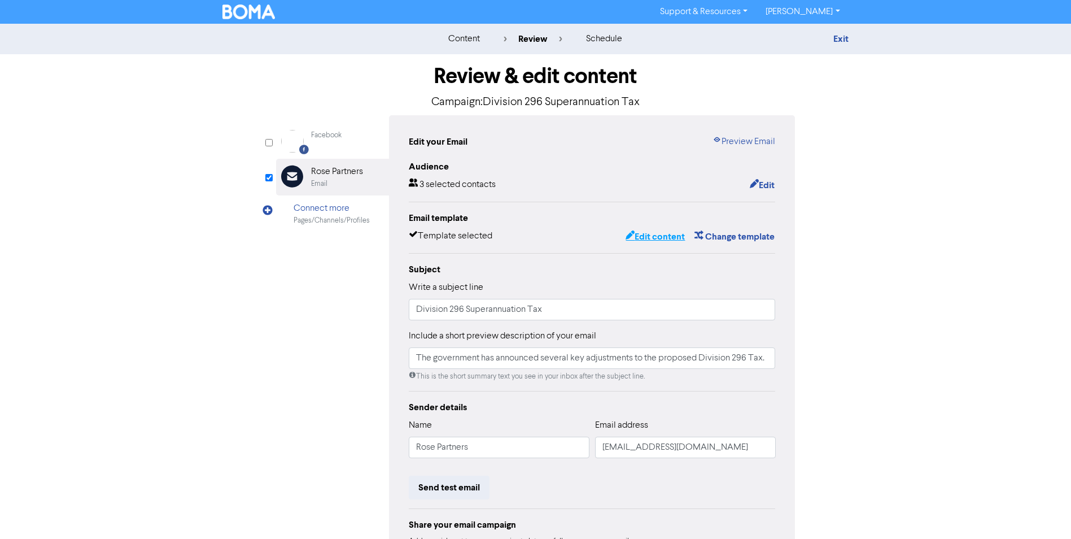
click at [657, 237] on button "Edit content" at bounding box center [655, 236] width 60 height 15
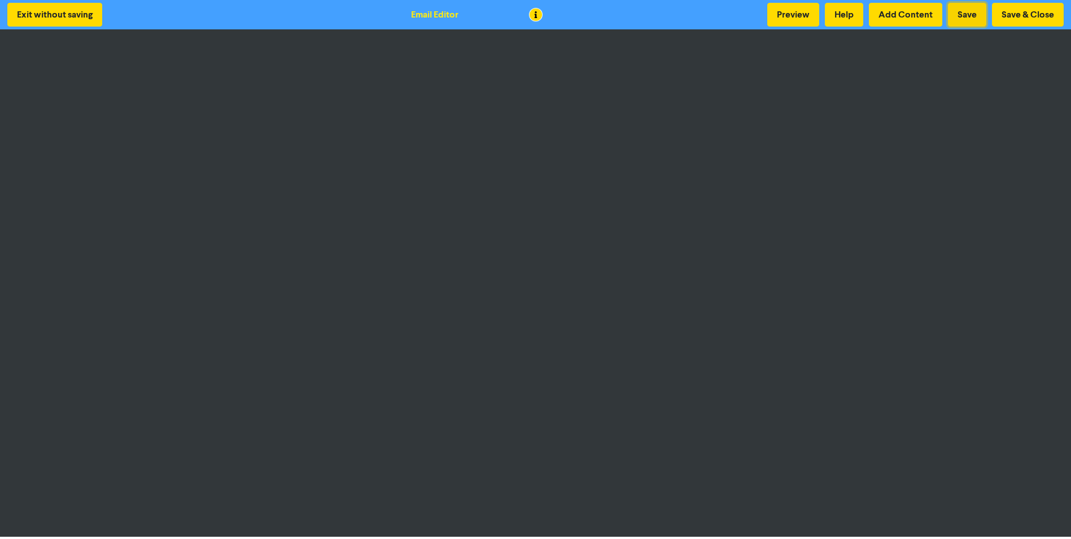
click at [967, 12] on button "Save" at bounding box center [967, 15] width 38 height 24
click at [1026, 17] on button "Save & Close" at bounding box center [1028, 15] width 72 height 24
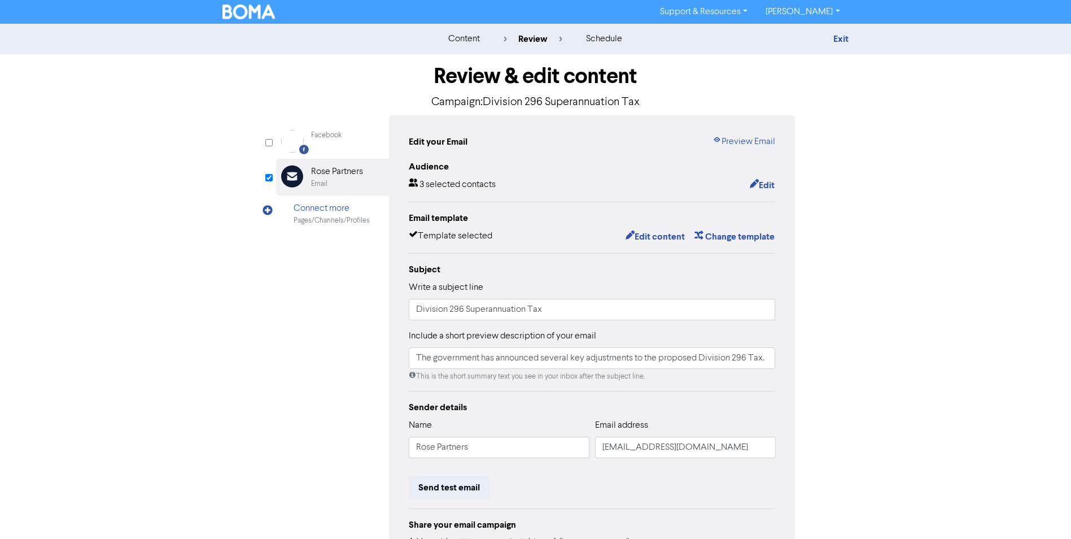
click at [822, 14] on link "[PERSON_NAME]" at bounding box center [803, 12] width 92 height 18
click at [800, 30] on button "Log Out" at bounding box center [801, 34] width 89 height 14
